Goal: Find specific page/section: Find specific page/section

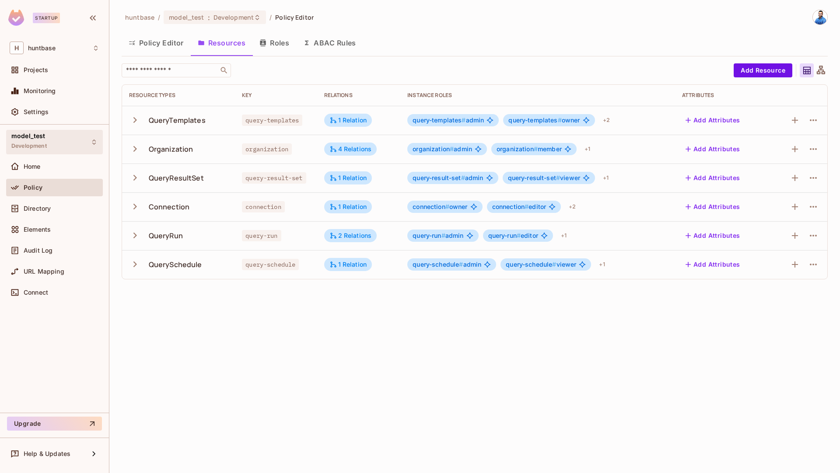
click at [49, 145] on div "model_test Development" at bounding box center [54, 142] width 97 height 24
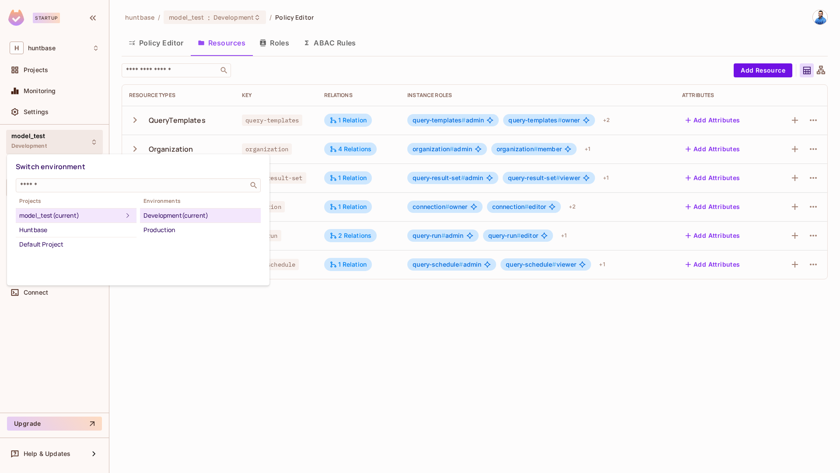
click at [307, 306] on div at bounding box center [420, 236] width 840 height 473
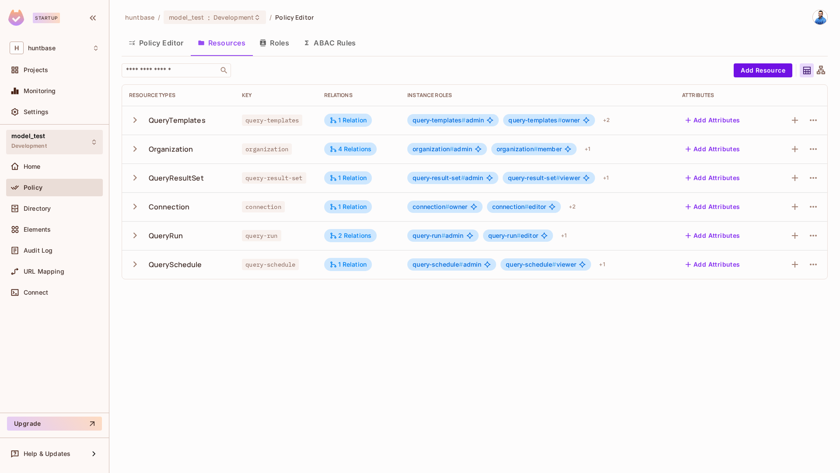
click at [36, 145] on span "Development" at bounding box center [28, 146] width 35 height 7
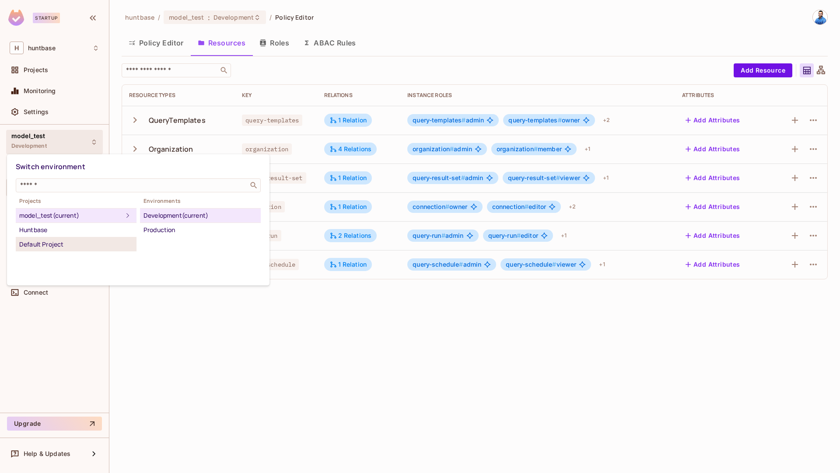
click at [84, 245] on div "Default Project" at bounding box center [76, 244] width 114 height 10
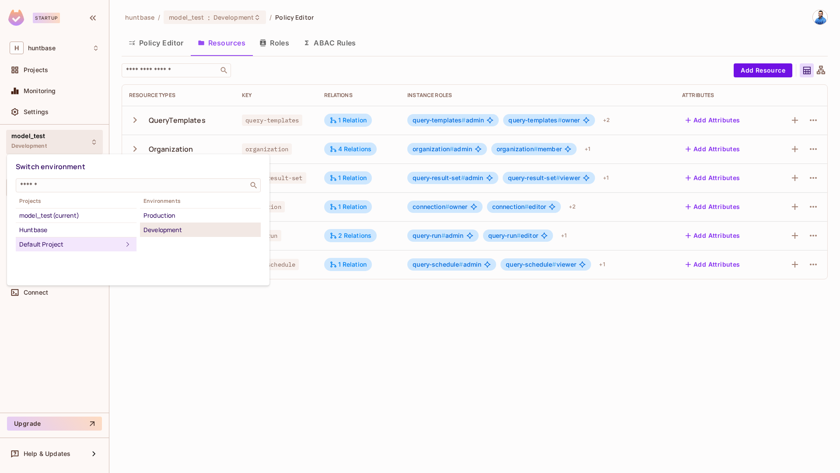
click at [174, 225] on div "Development" at bounding box center [200, 230] width 114 height 10
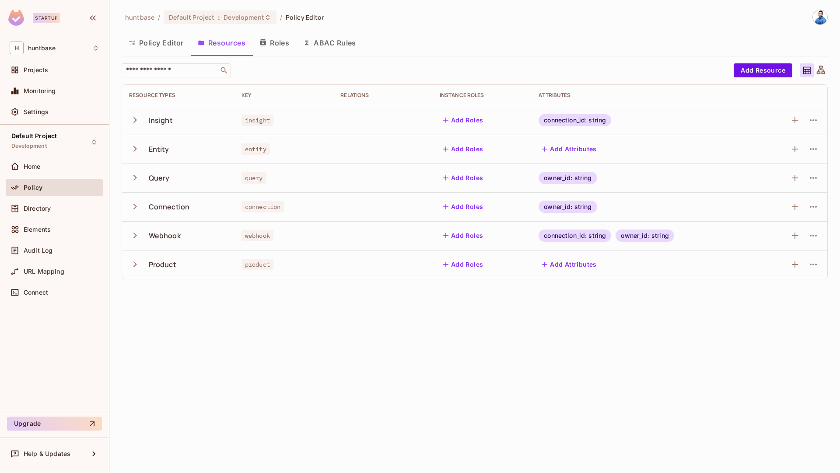
click at [149, 47] on button "Policy Editor" at bounding box center [156, 43] width 69 height 22
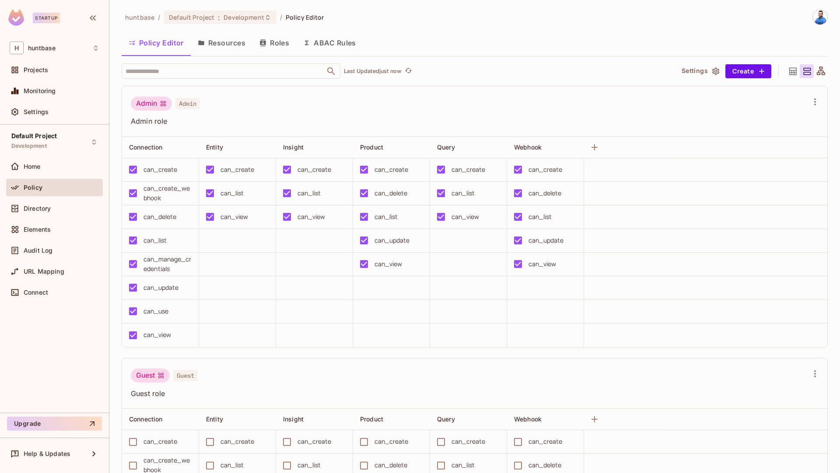
click at [216, 40] on button "Resources" at bounding box center [222, 43] width 62 height 22
